Goal: Check status

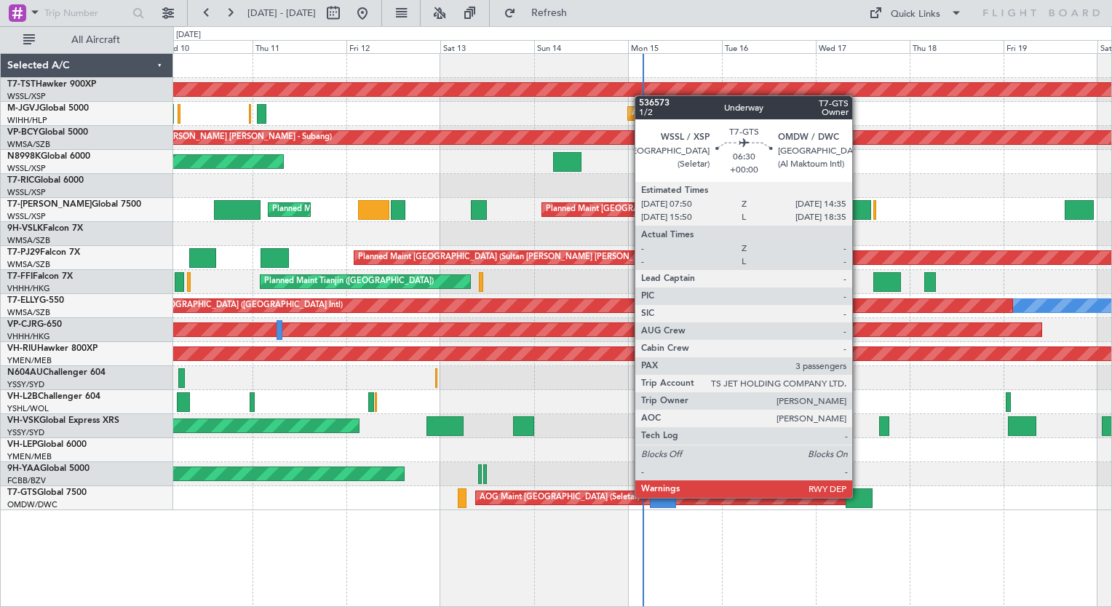
click at [858, 496] on div at bounding box center [858, 498] width 27 height 20
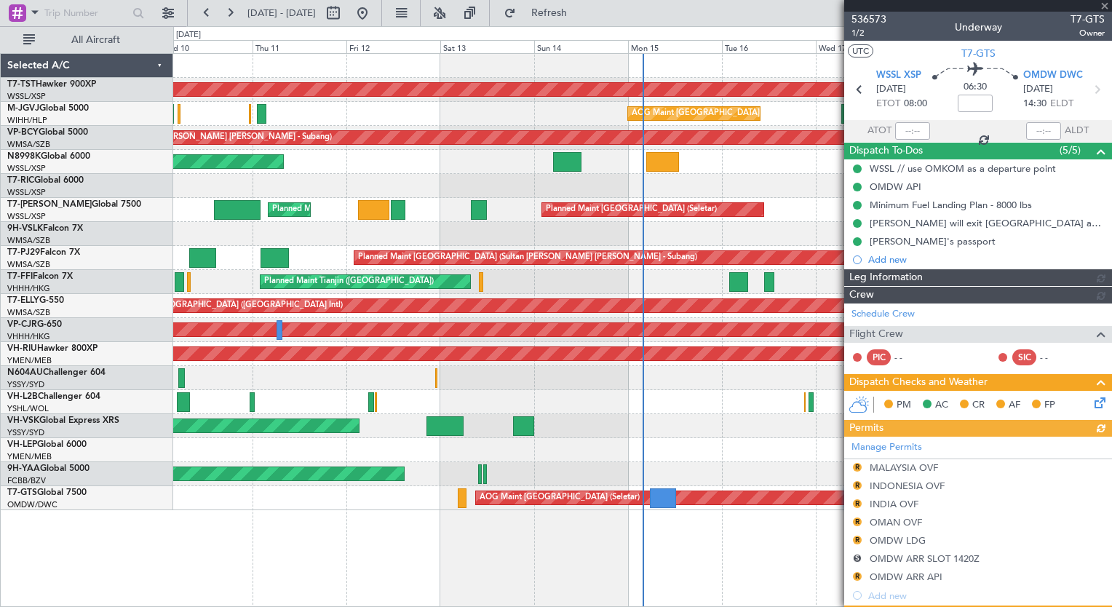
type input "Anita Mani (ANI)"
type input "7241"
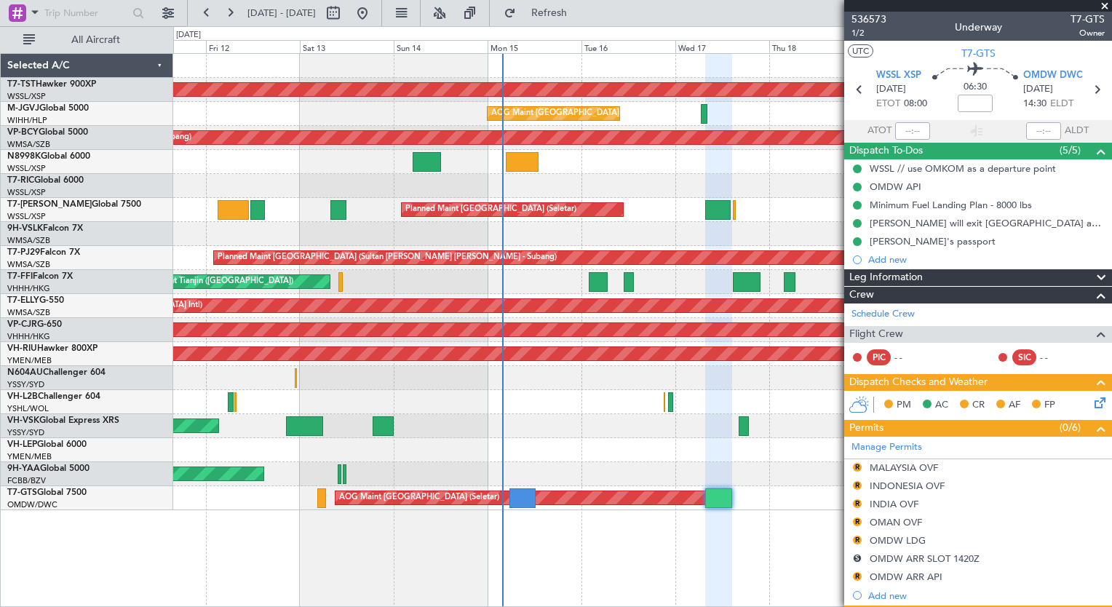
click at [541, 557] on div "Planned Maint Singapore (Seletar) AOG Maint Jakarta (Halim Intl) Unplanned Main…" at bounding box center [642, 330] width 938 height 554
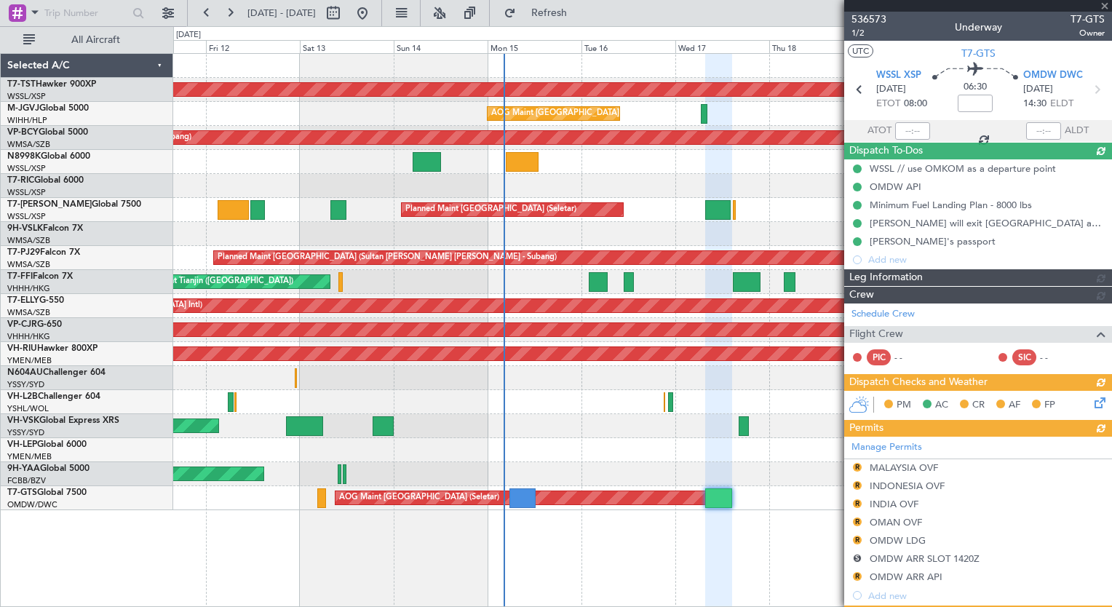
type input "Anita Mani (ANI)"
type input "7241"
